Goal: Find specific page/section: Find specific page/section

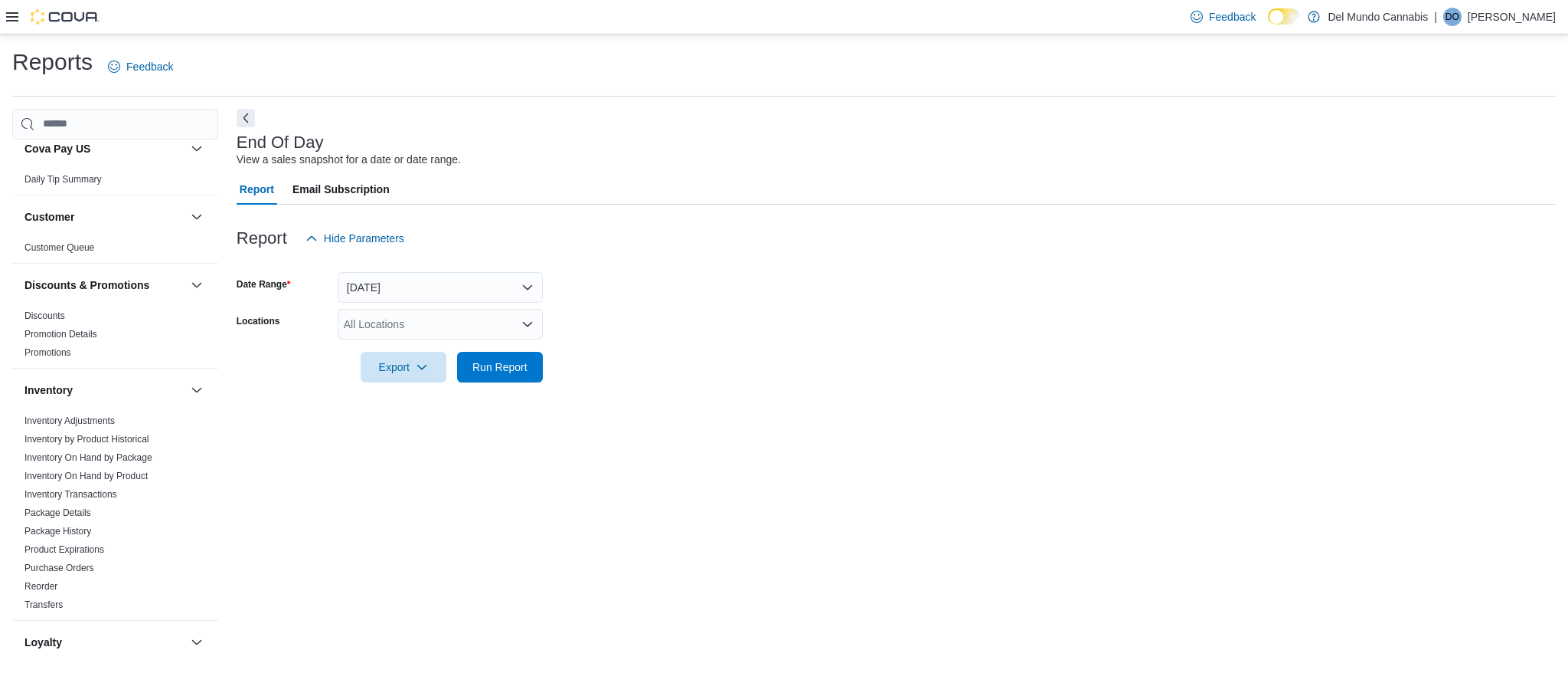
scroll to position [15, 0]
click at [15, 12] on icon at bounding box center [12, 16] width 12 height 9
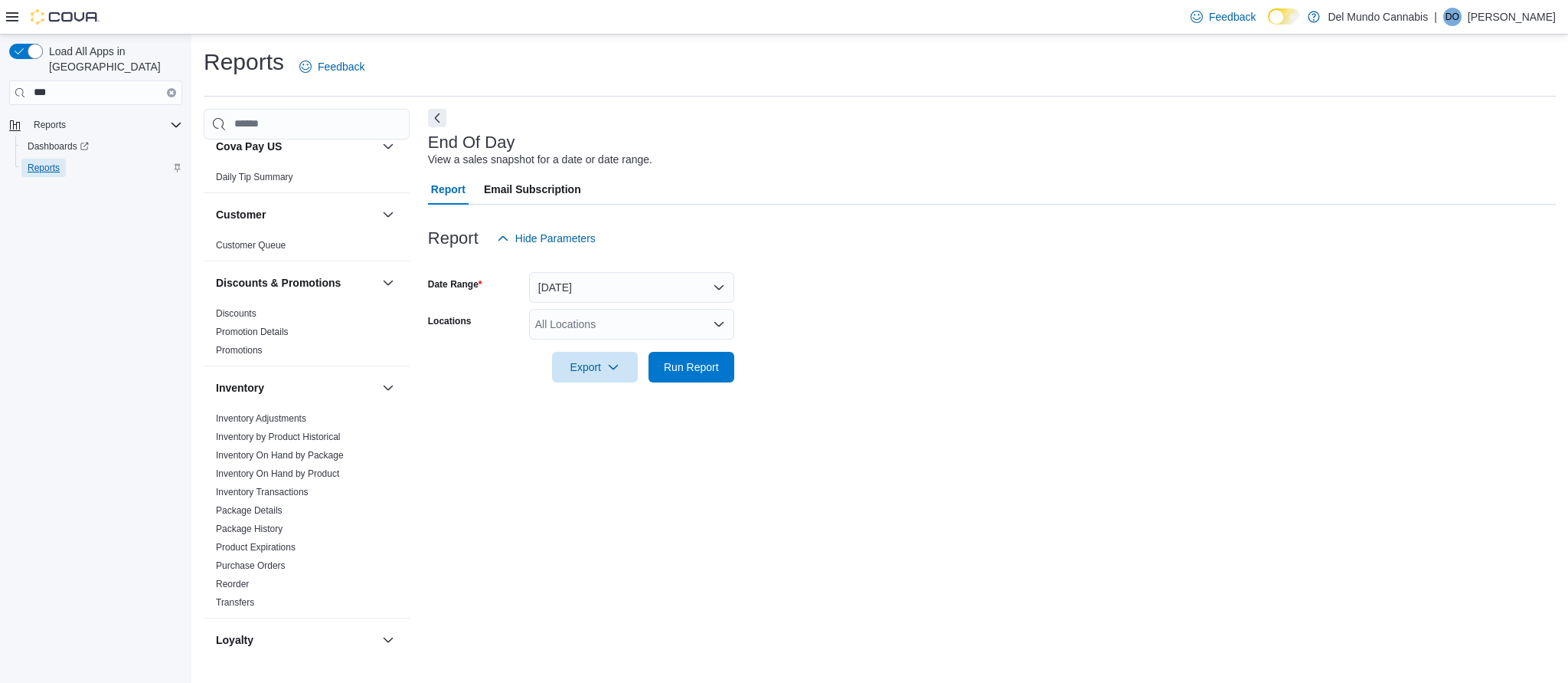
click at [46, 161] on span "Reports" at bounding box center [44, 167] width 32 height 12
click at [170, 91] on icon "Clear input" at bounding box center [172, 92] width 3 height 3
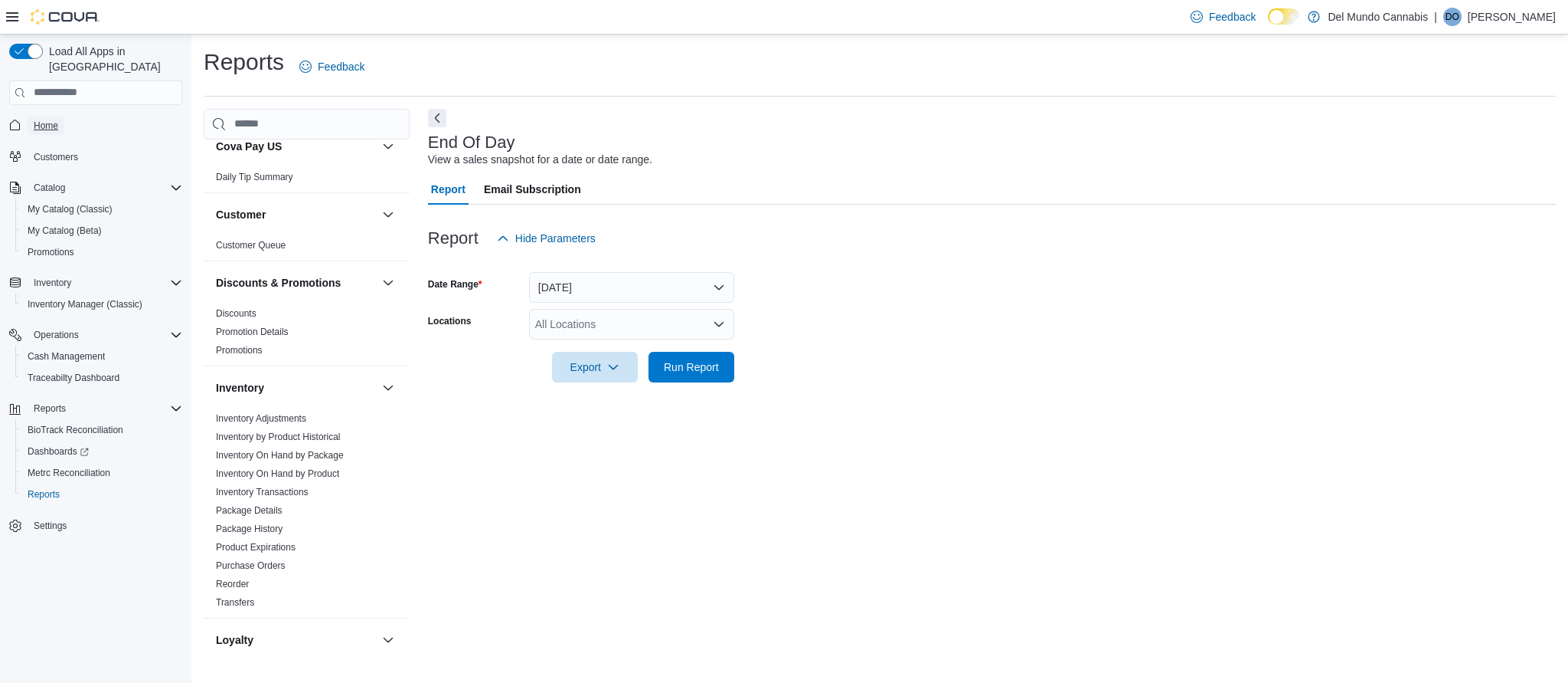
click at [57, 119] on span "Home" at bounding box center [46, 125] width 24 height 12
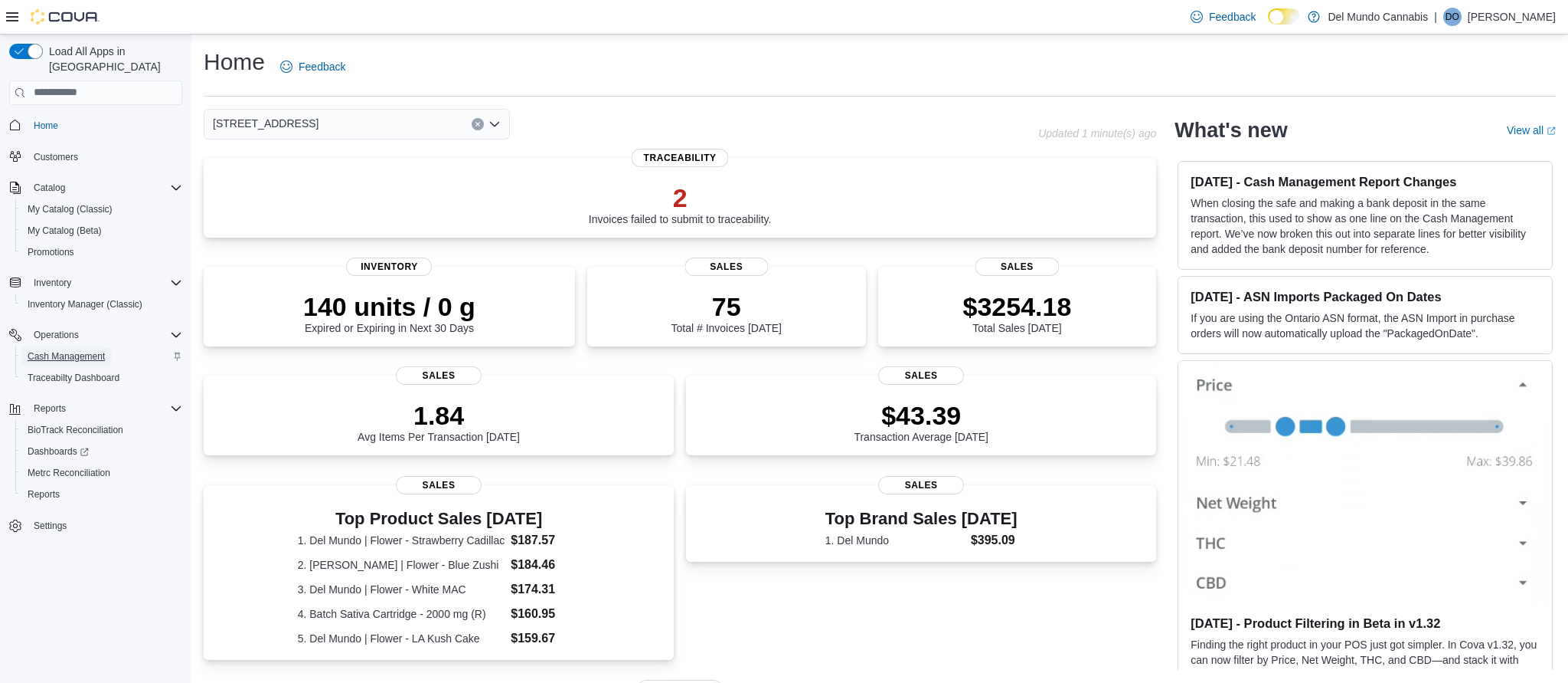
click at [87, 350] on span "Cash Management" at bounding box center [66, 356] width 77 height 12
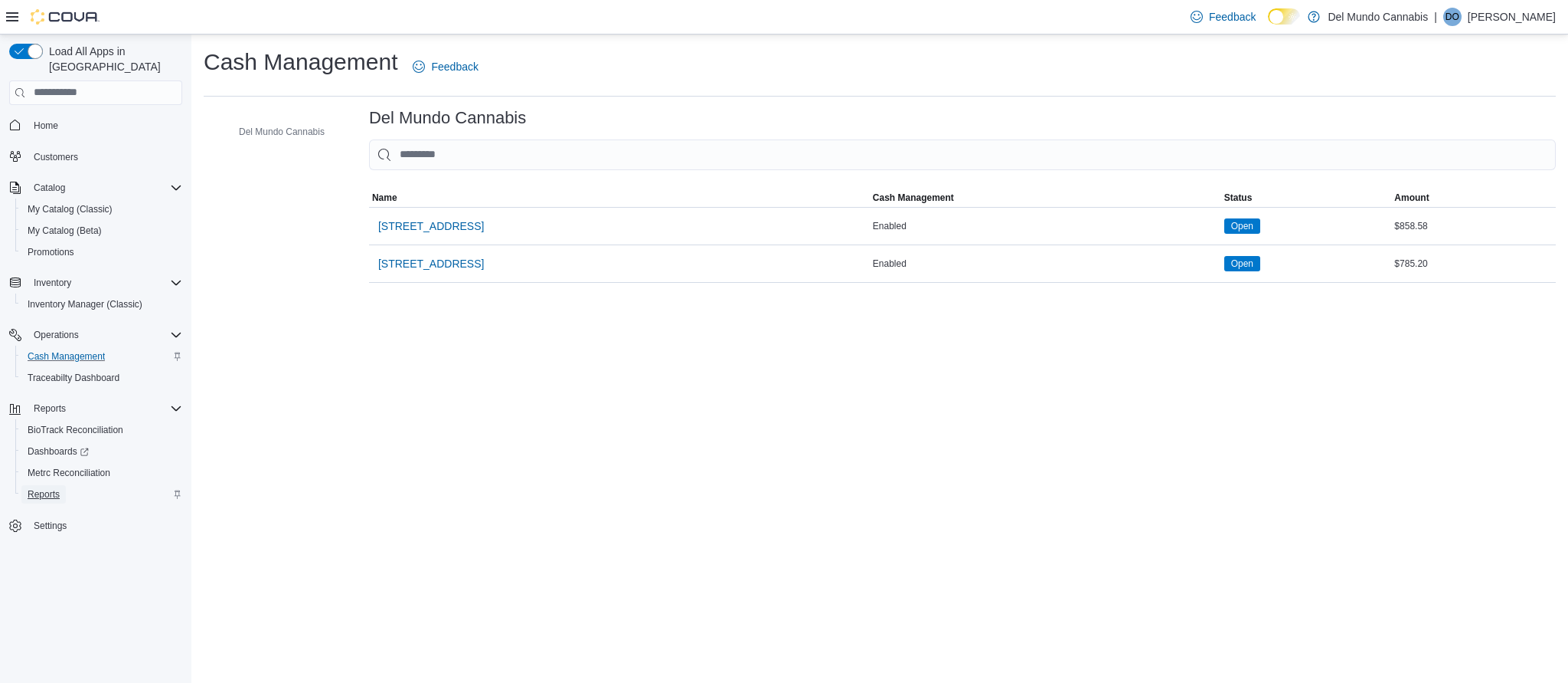
click at [49, 488] on span "Reports" at bounding box center [44, 494] width 32 height 12
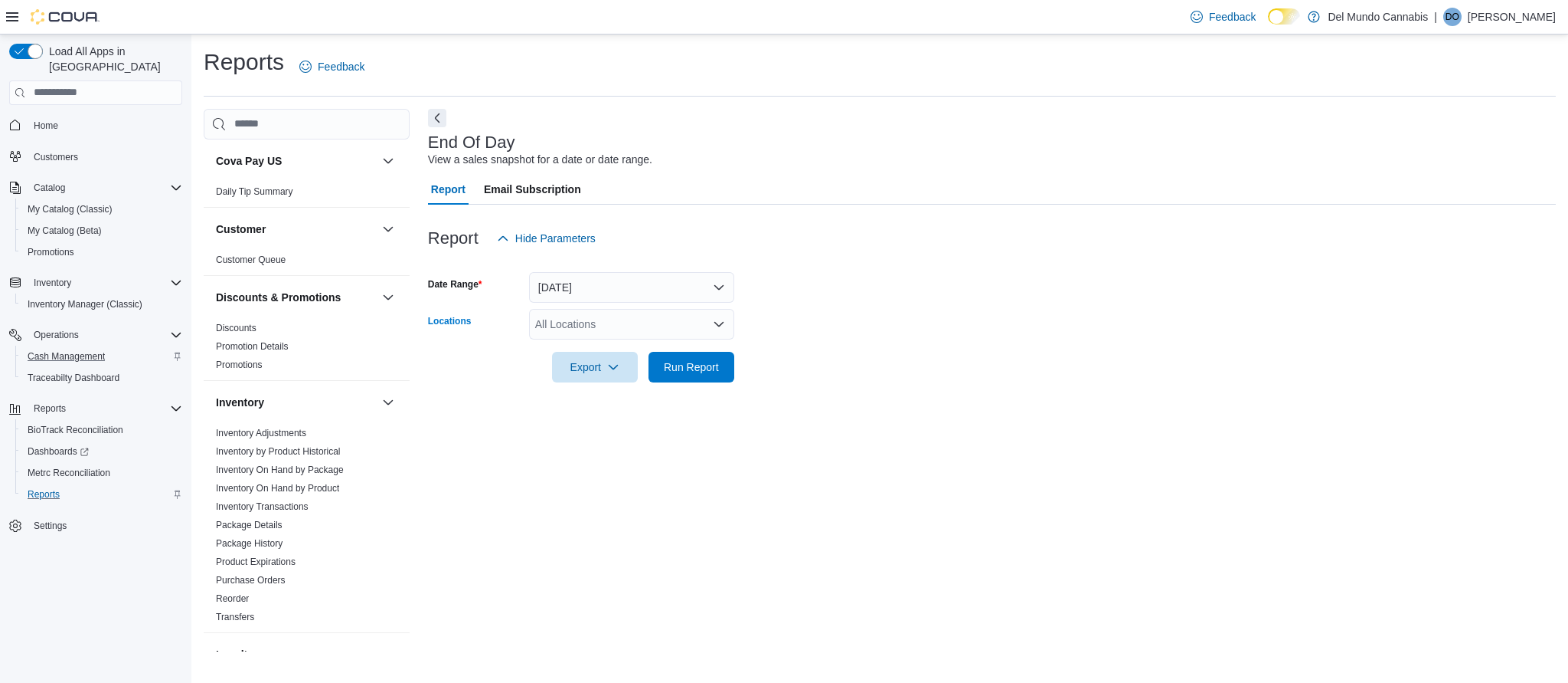
click at [722, 326] on icon "Open list of options" at bounding box center [718, 324] width 12 height 12
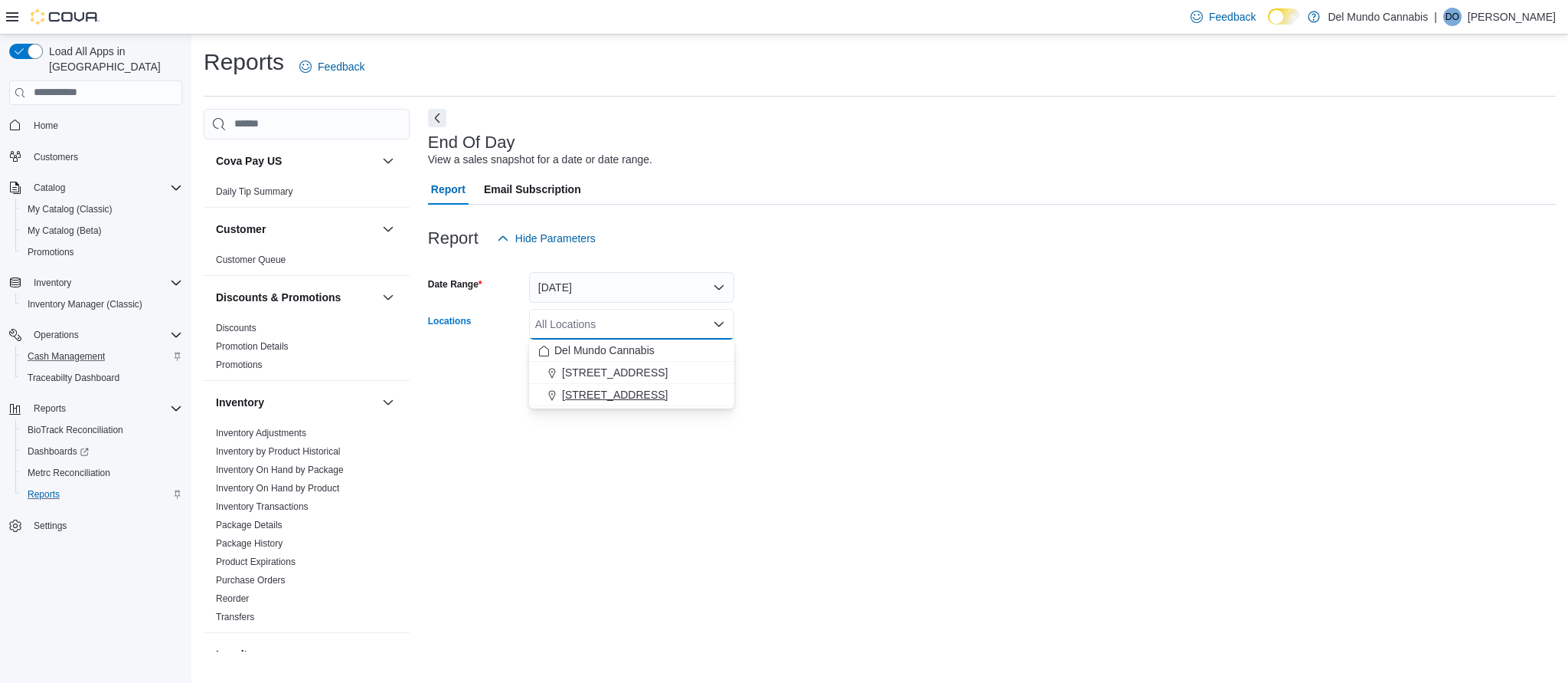
click at [614, 393] on span "6302 E Colfax Ave" at bounding box center [615, 394] width 105 height 15
